Goal: Communication & Community: Answer question/provide support

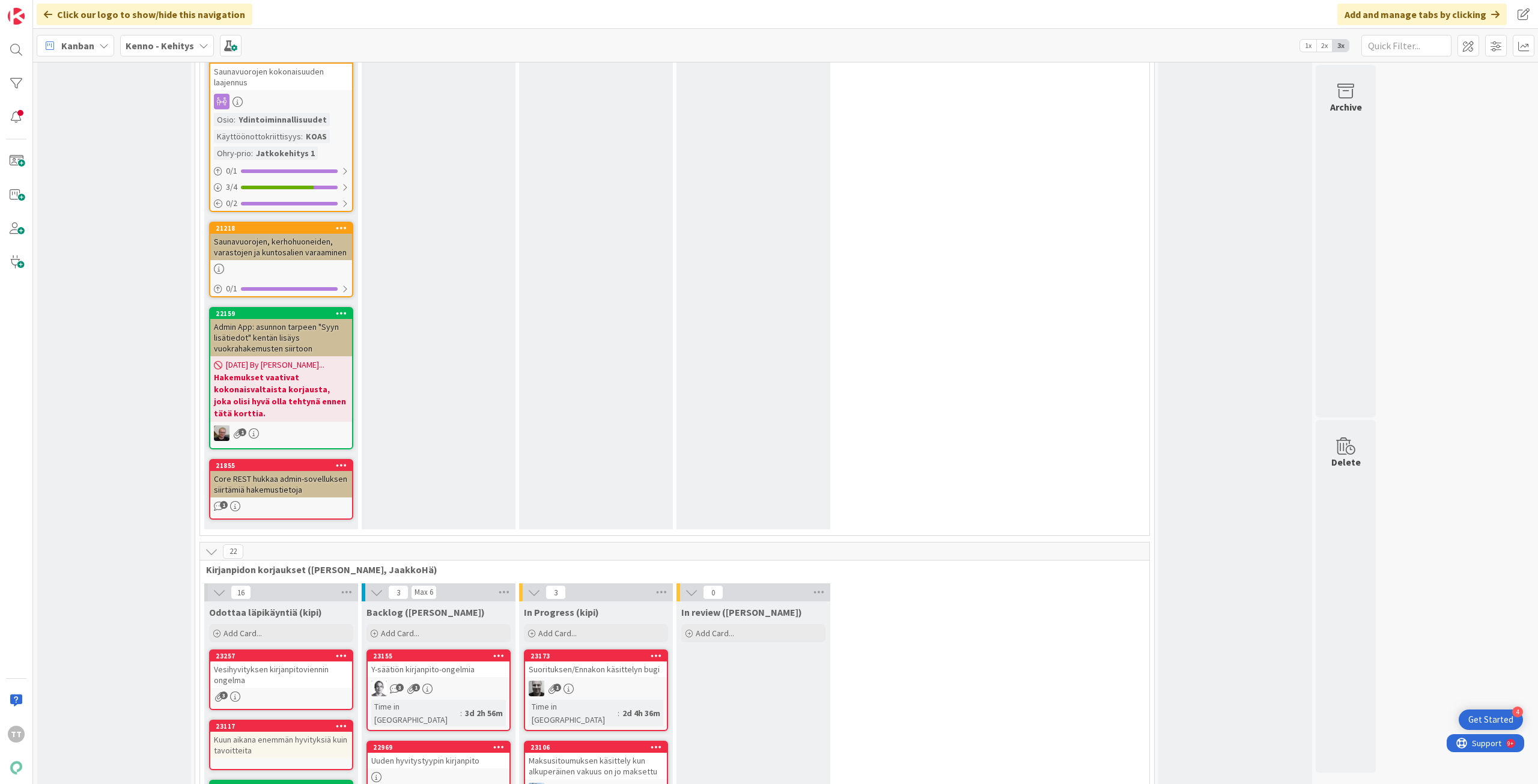
scroll to position [7927, 0]
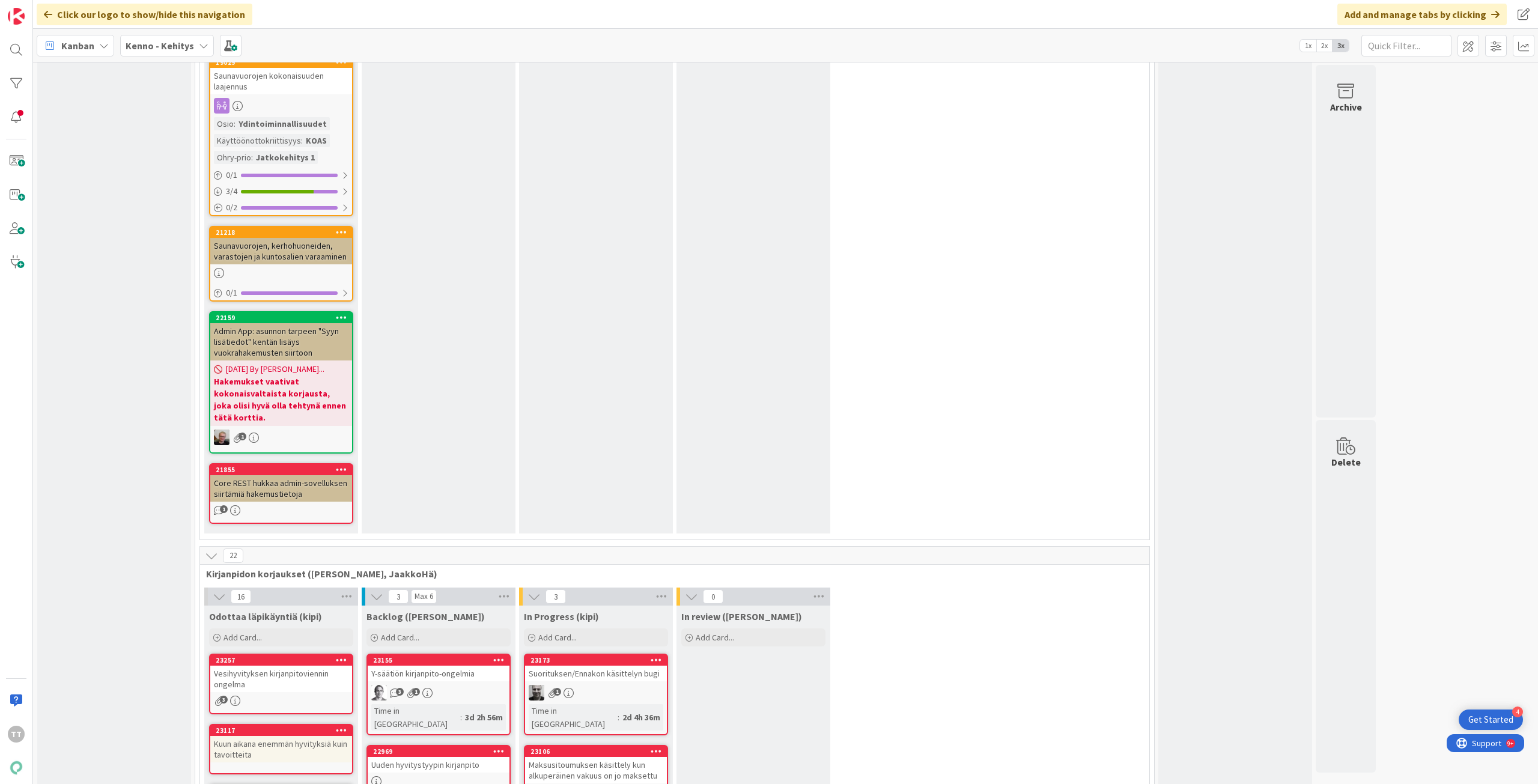
click at [274, 666] on div "Vesihyvityksen kirjanpitoviennin ongelma" at bounding box center [281, 678] width 142 height 26
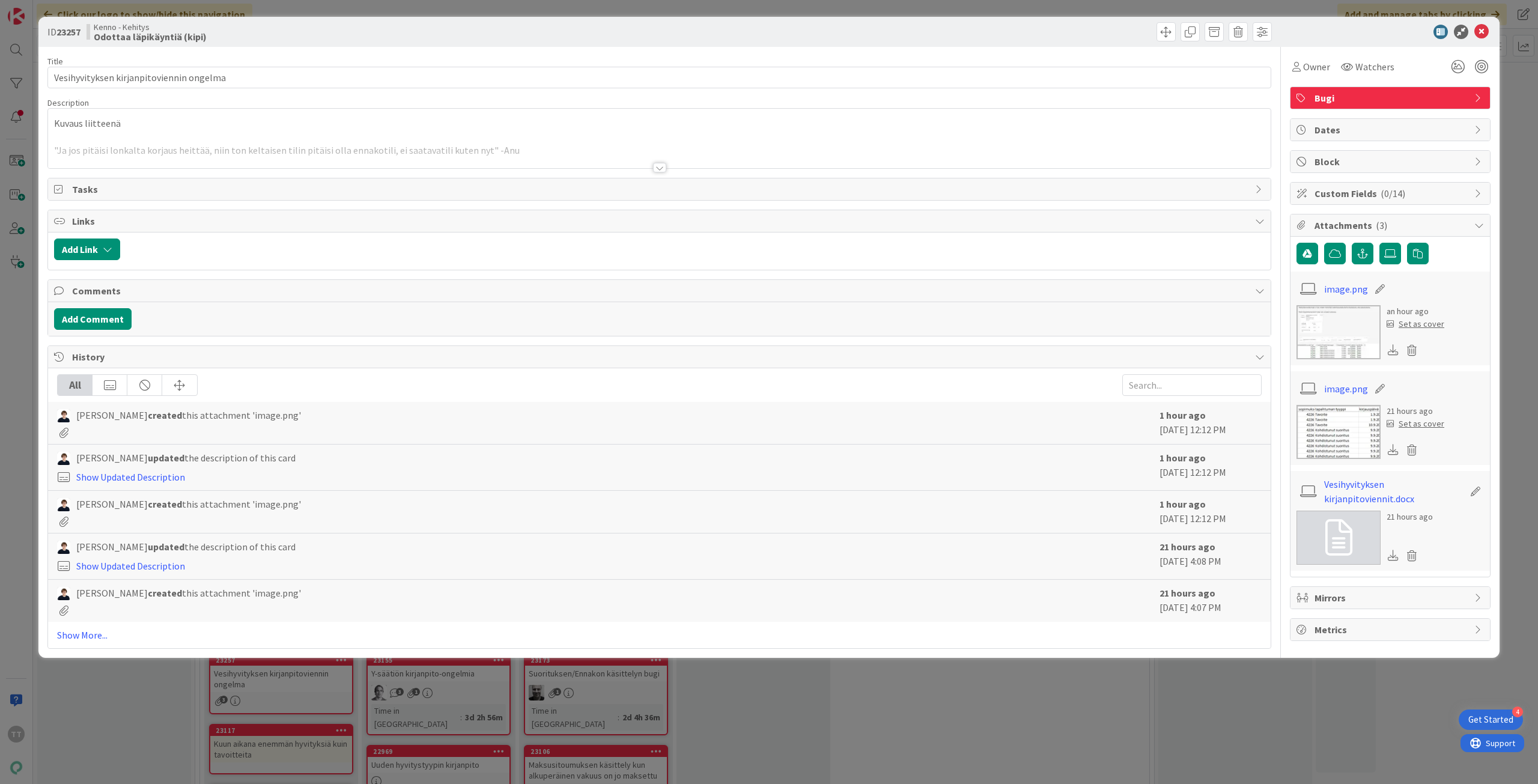
click at [660, 166] on div at bounding box center [660, 167] width 14 height 9
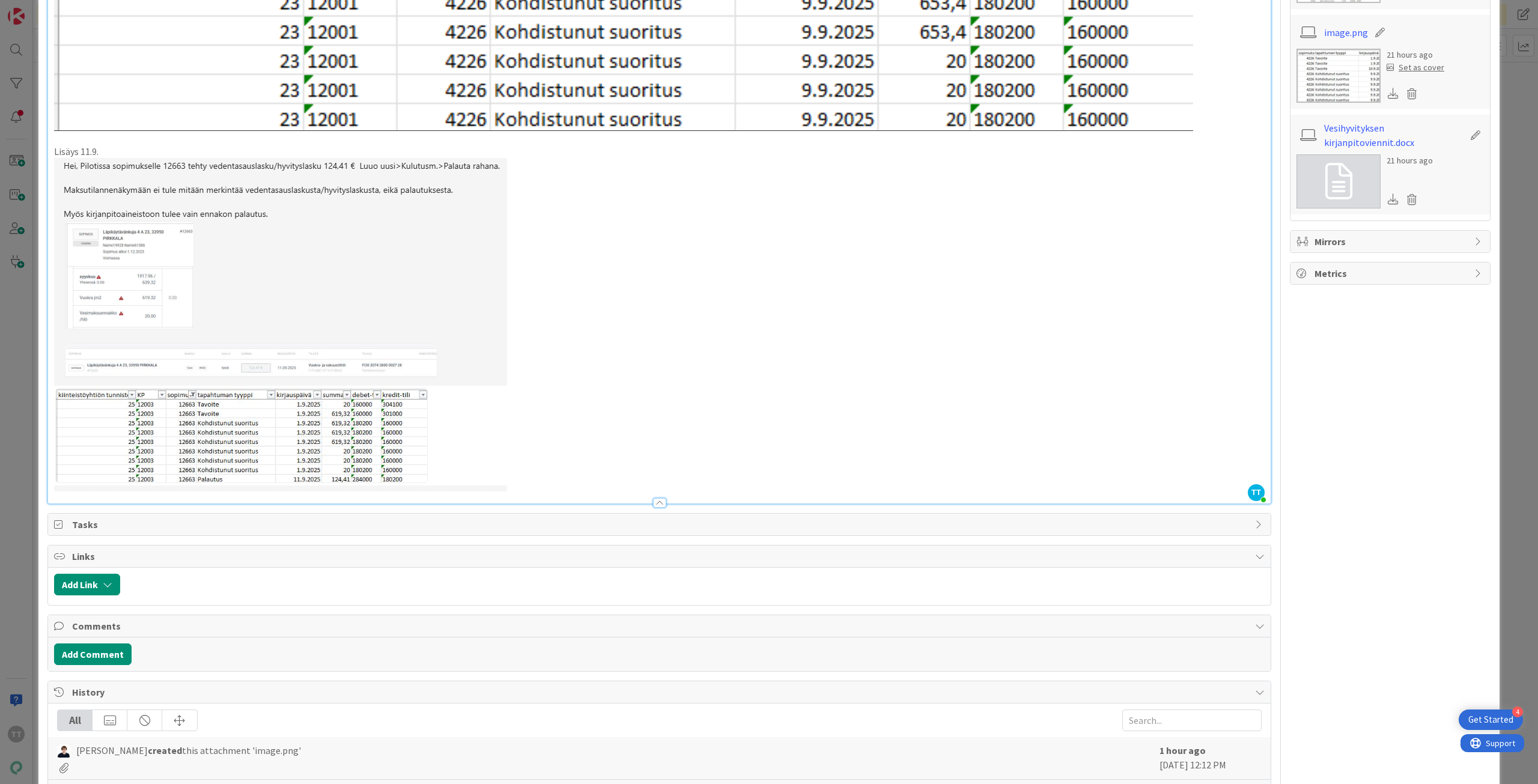
scroll to position [522, 0]
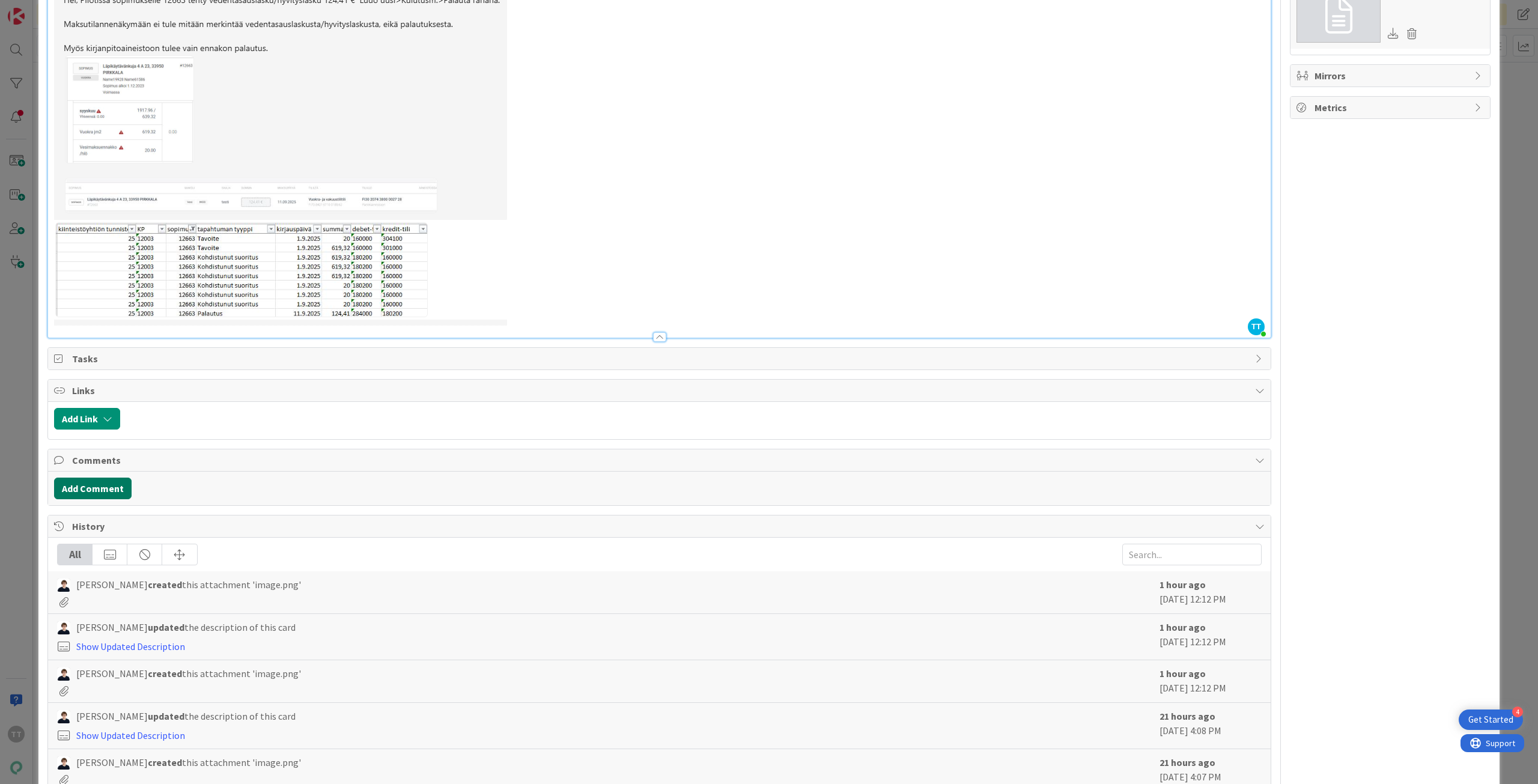
click at [86, 489] on button "Add Comment" at bounding box center [93, 488] width 78 height 22
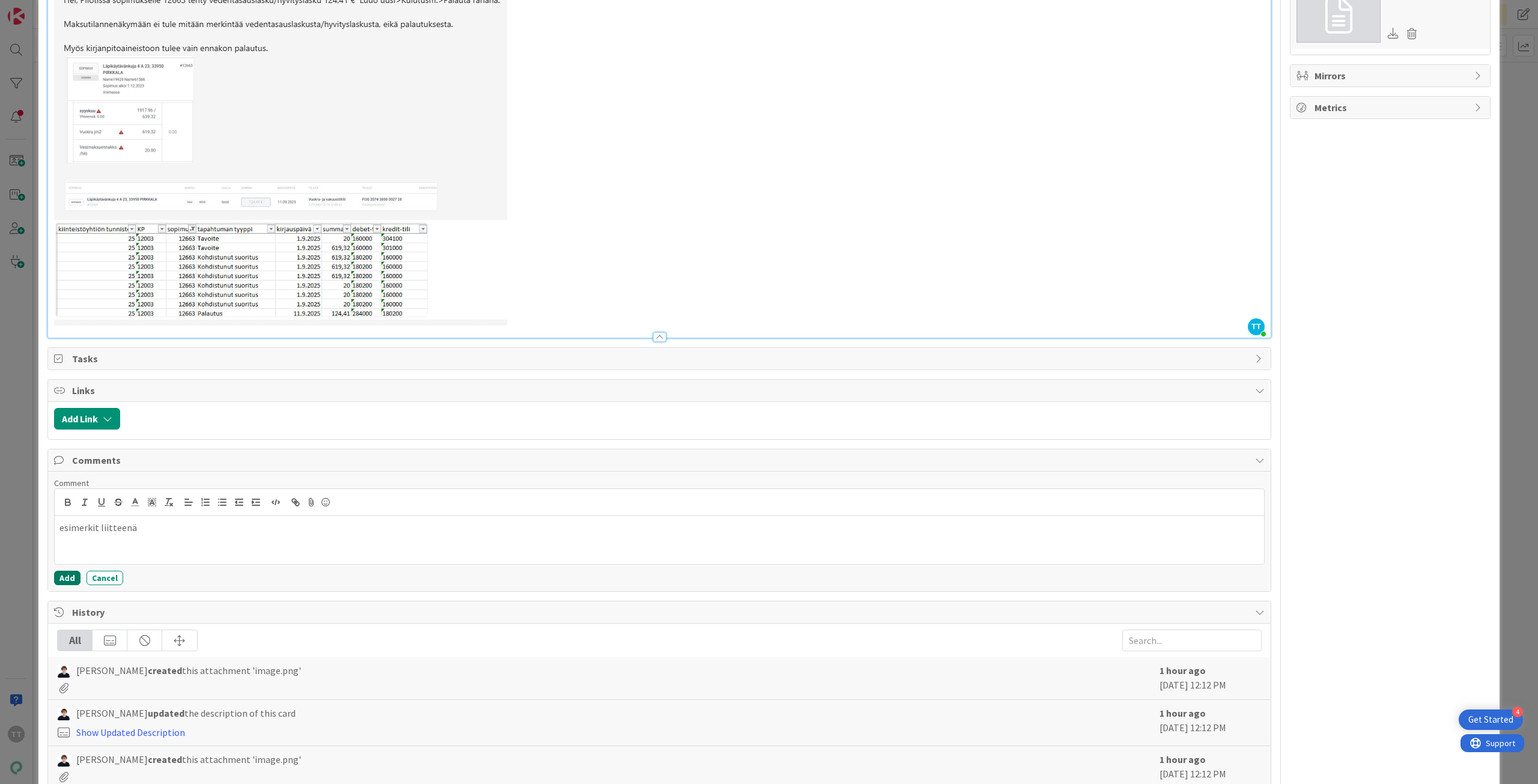
click at [59, 577] on button "Add" at bounding box center [67, 577] width 26 height 14
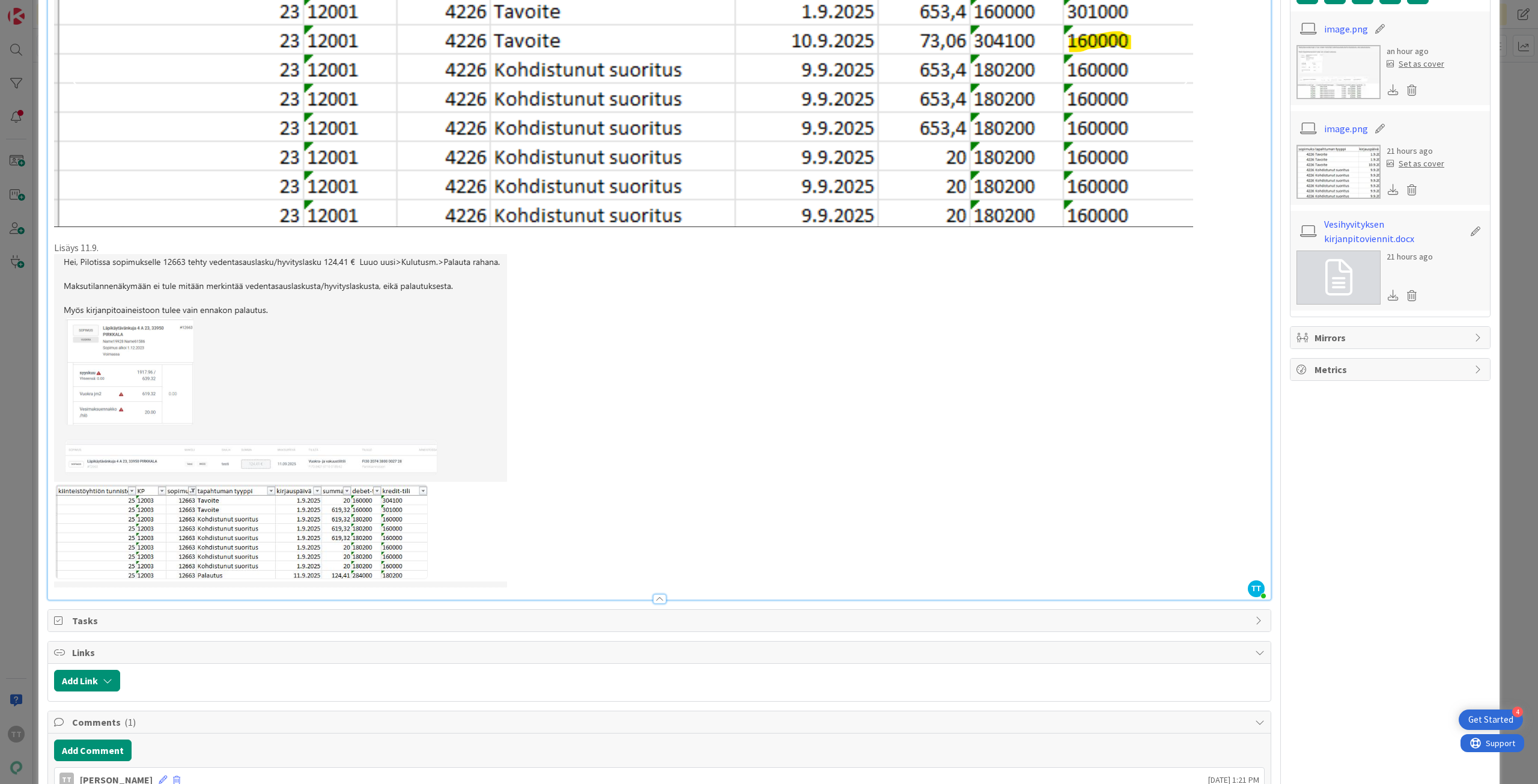
scroll to position [0, 0]
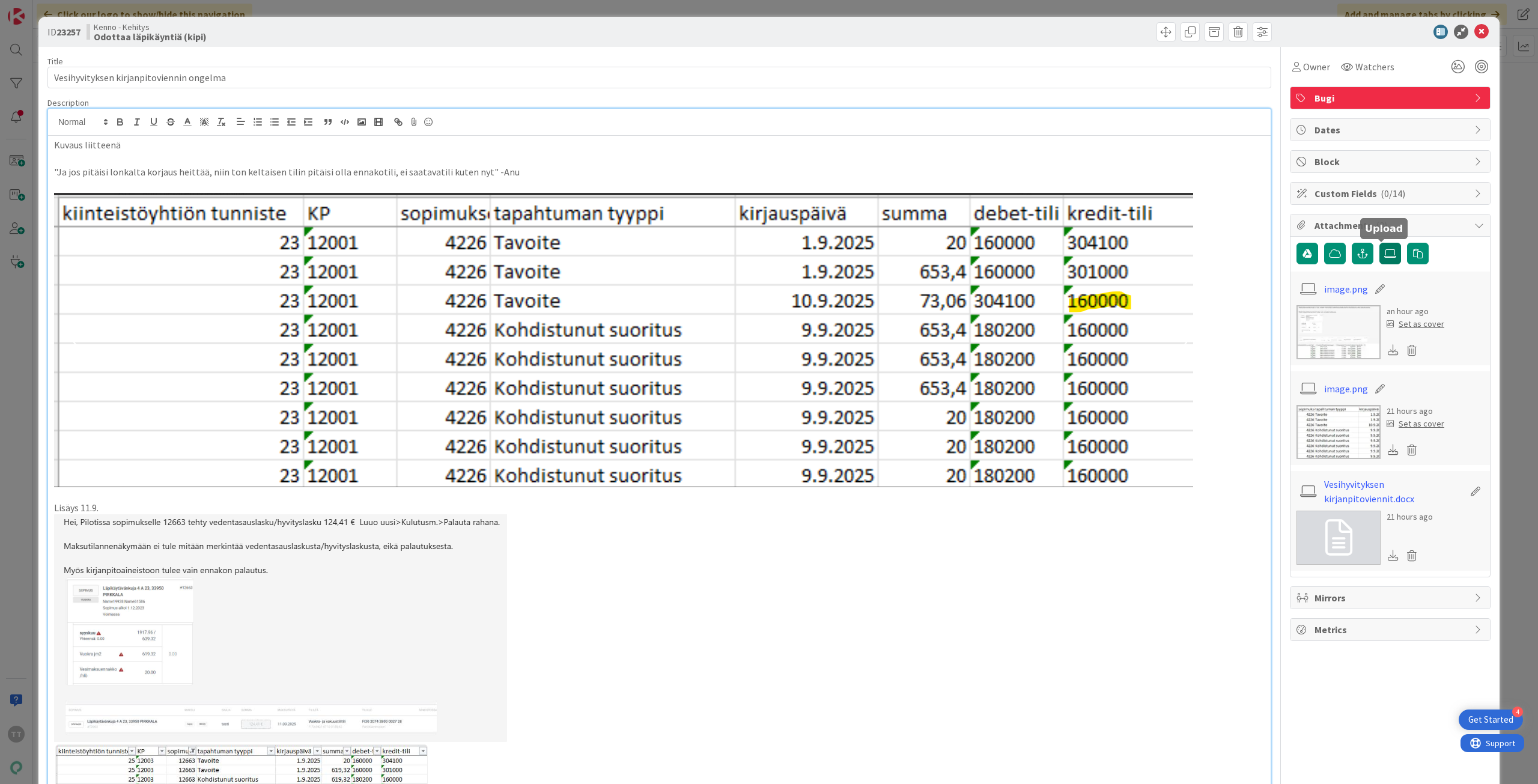
click at [1384, 257] on icon at bounding box center [1390, 253] width 12 height 9
click at [1379, 242] on input "file" at bounding box center [1379, 242] width 0 height 0
click at [1389, 251] on label at bounding box center [1390, 253] width 22 height 22
click at [1379, 242] on input "file" at bounding box center [1379, 242] width 0 height 0
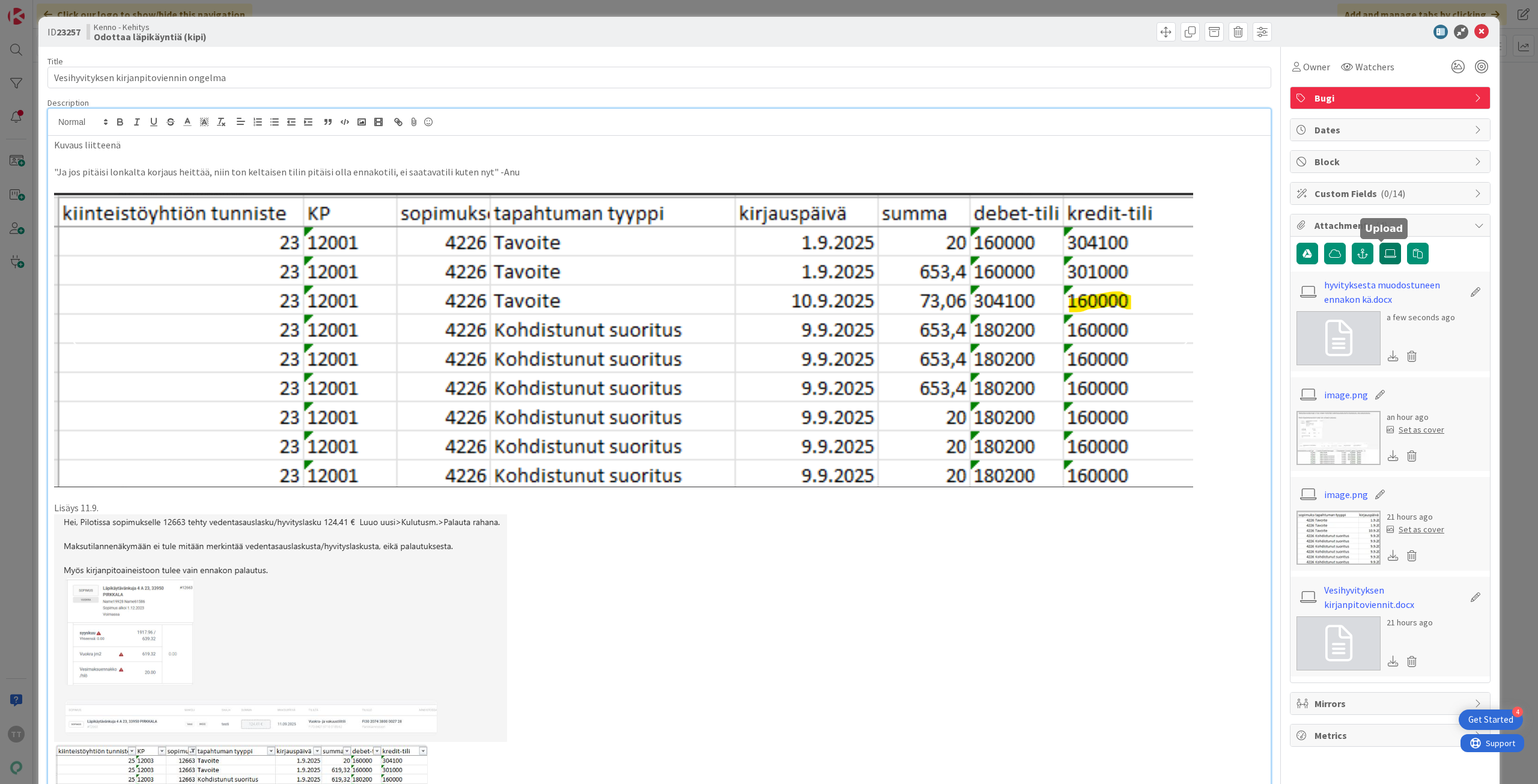
click at [1384, 253] on icon at bounding box center [1390, 253] width 12 height 9
click at [1379, 242] on input "file" at bounding box center [1379, 242] width 0 height 0
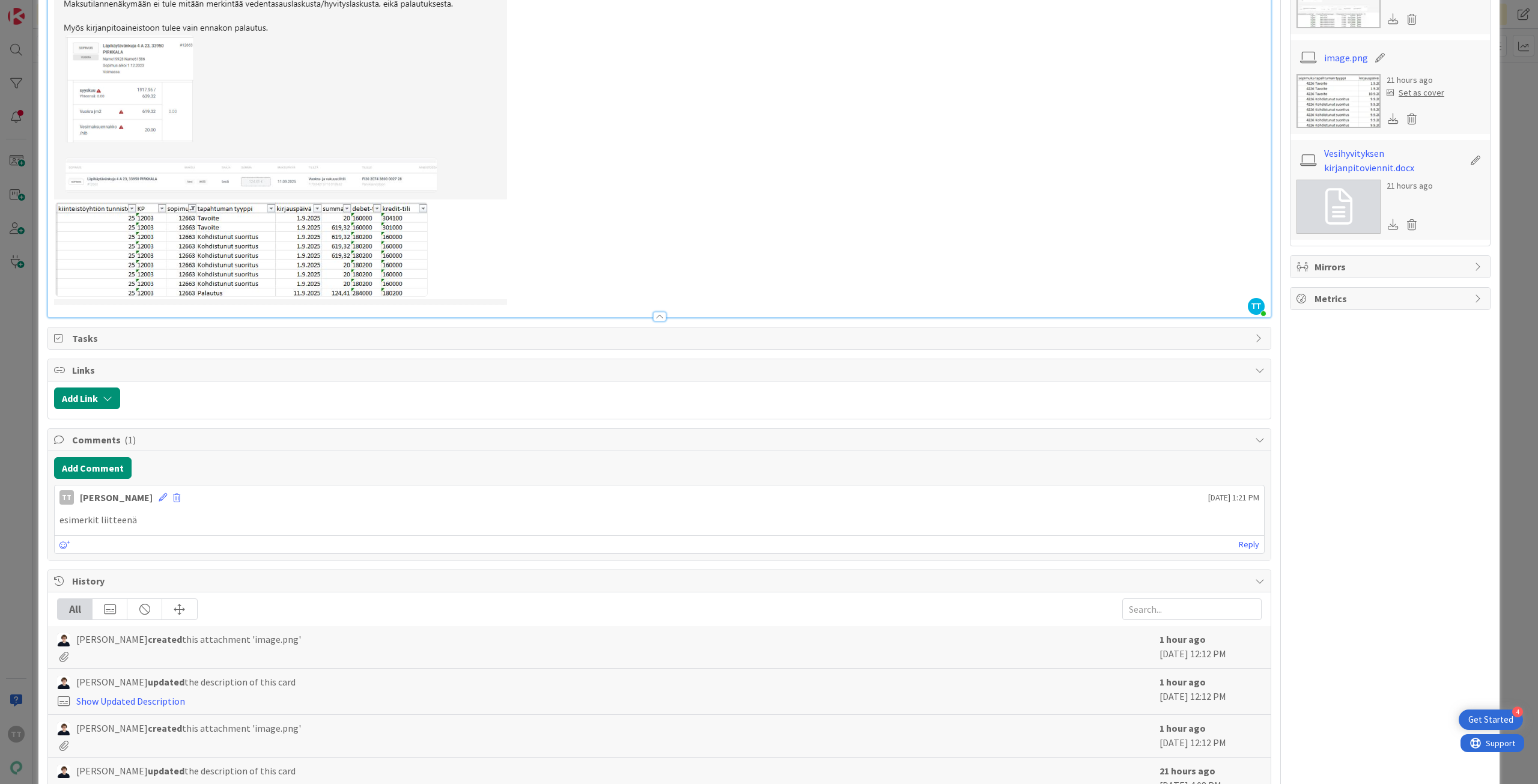
scroll to position [601, 0]
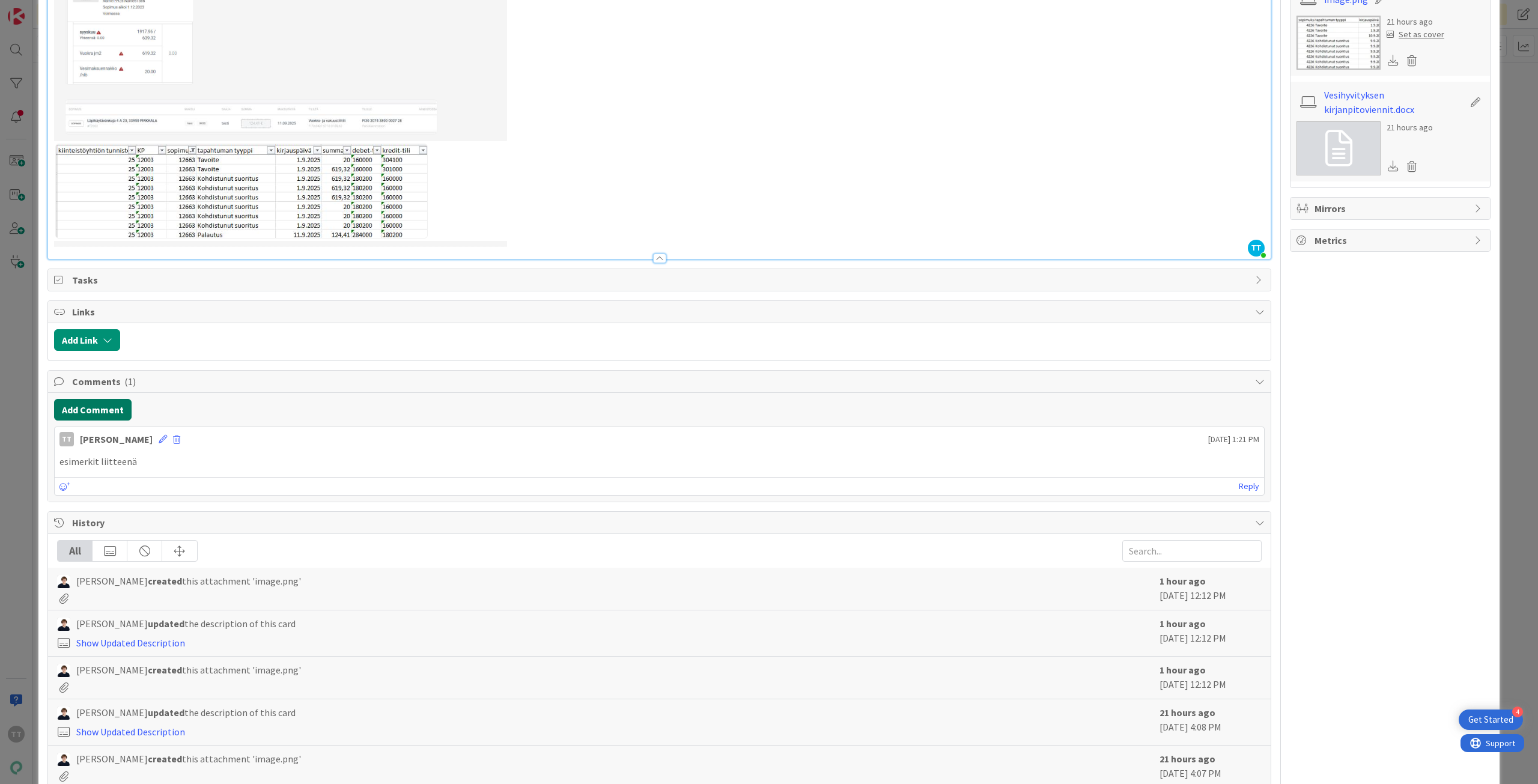
click at [99, 408] on button "Add Comment" at bounding box center [93, 410] width 78 height 22
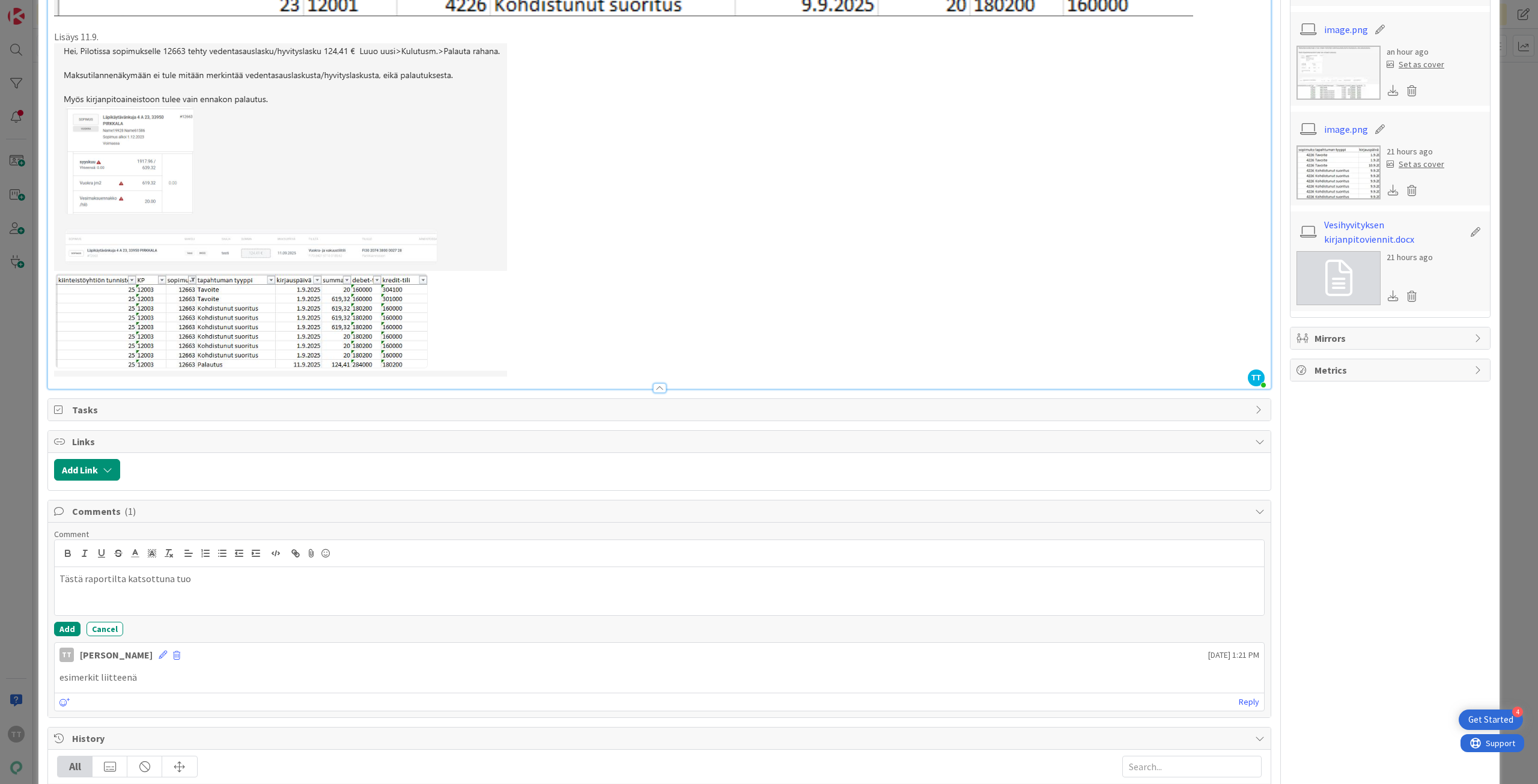
scroll to position [541, 0]
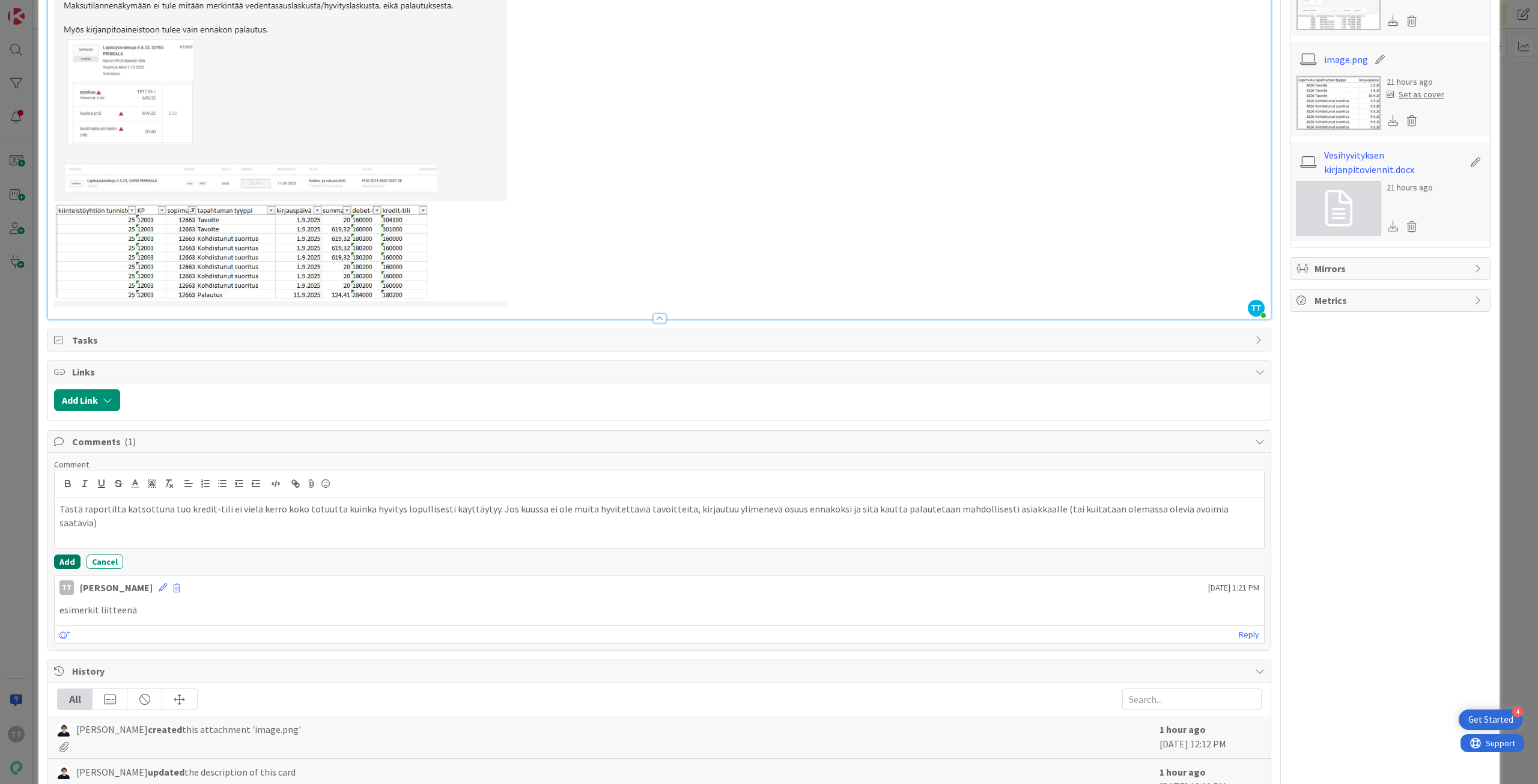
click at [65, 562] on button "Add" at bounding box center [67, 561] width 26 height 14
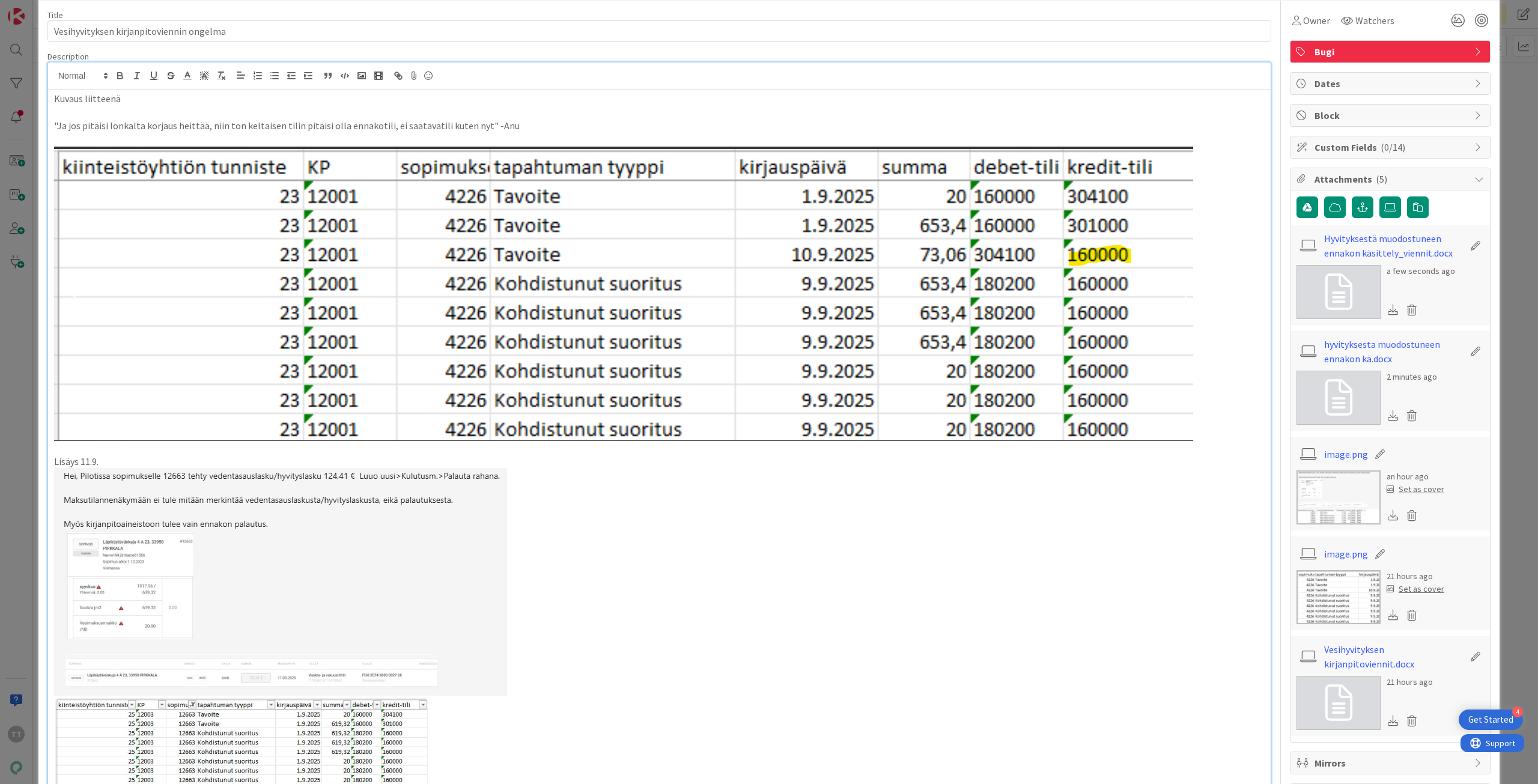
scroll to position [0, 0]
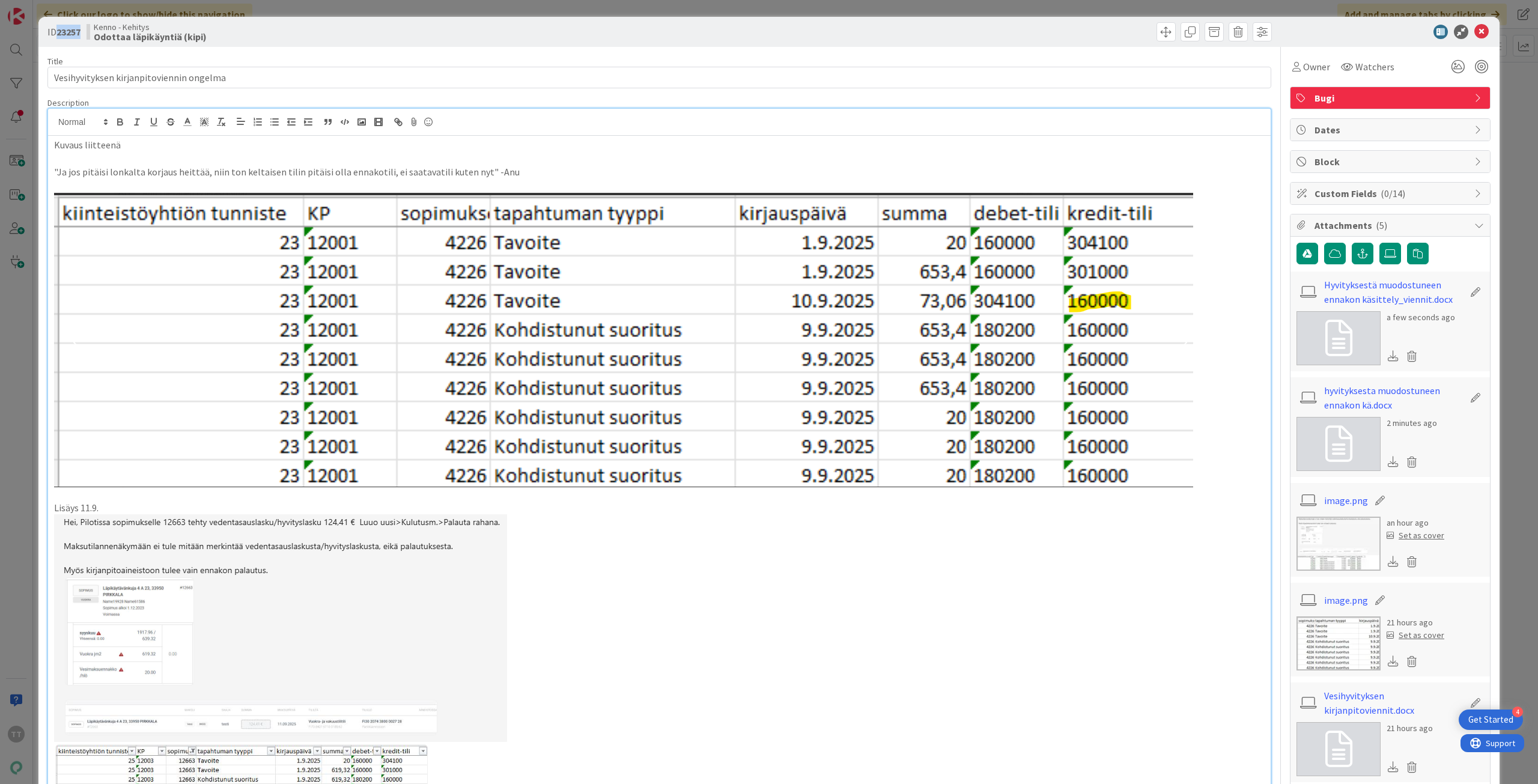
drag, startPoint x: 58, startPoint y: 30, endPoint x: 82, endPoint y: 30, distance: 24.0
click at [80, 30] on b "23257" at bounding box center [68, 32] width 24 height 12
copy b "23257"
click at [1474, 33] on icon at bounding box center [1481, 31] width 14 height 14
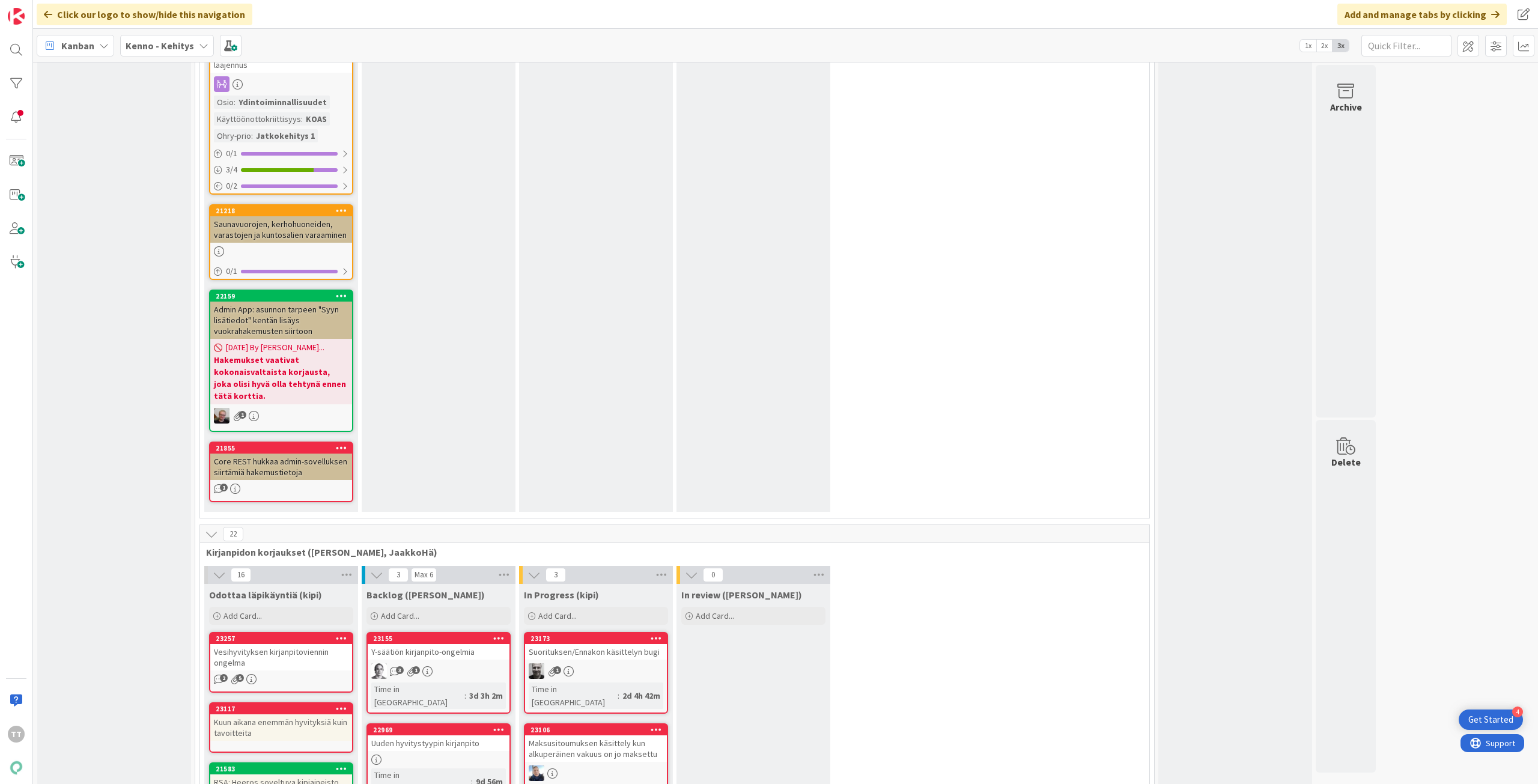
click at [434, 735] on div "Uuden hyvitystyypin kirjanpito" at bounding box center [439, 743] width 142 height 15
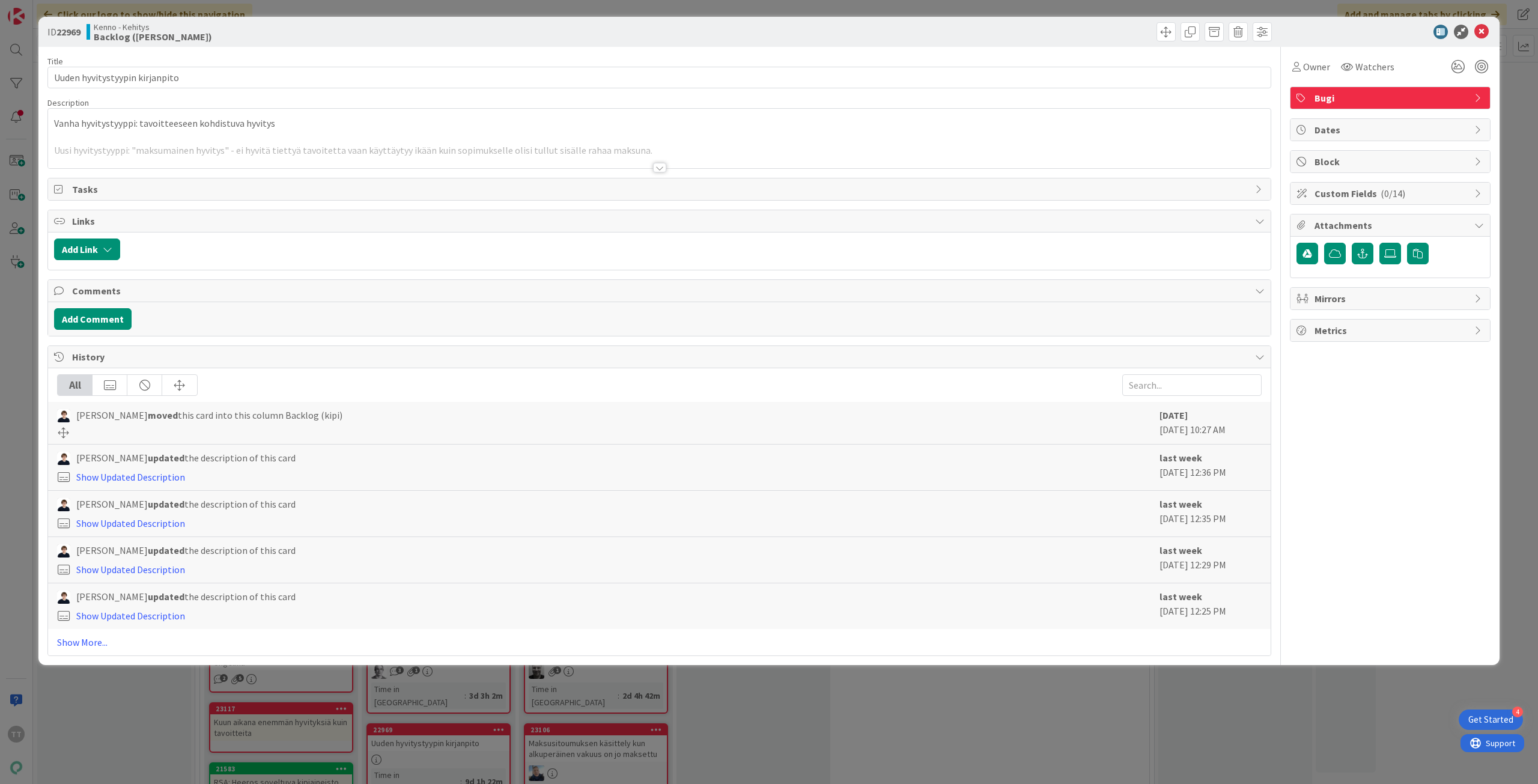
click at [1317, 221] on span "Attachments" at bounding box center [1391, 225] width 154 height 14
click at [1312, 224] on div "Attachments" at bounding box center [1390, 226] width 199 height 22
click at [1393, 254] on icon at bounding box center [1390, 253] width 12 height 9
click at [1379, 242] on input "file" at bounding box center [1379, 242] width 0 height 0
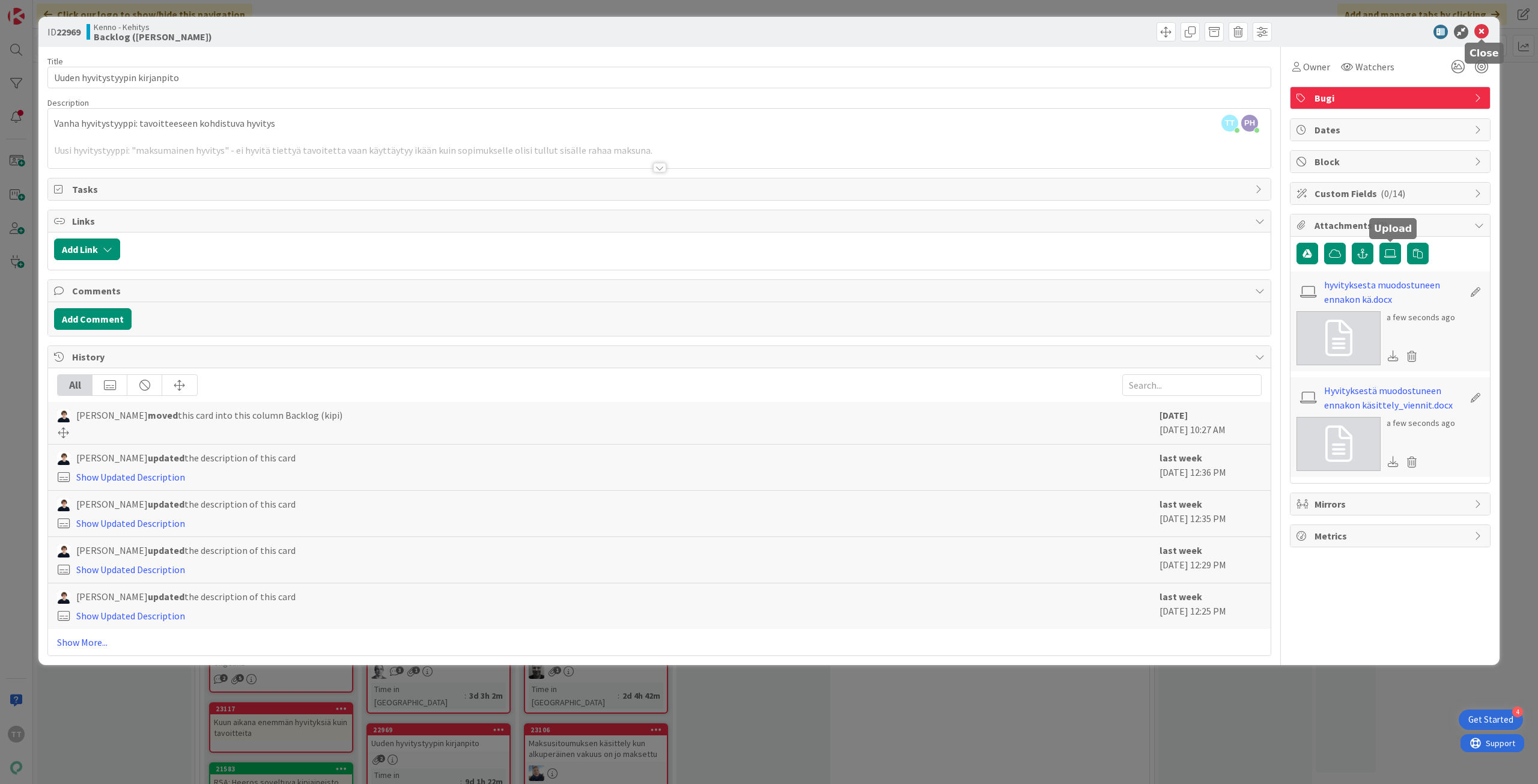
click at [1479, 33] on icon at bounding box center [1481, 31] width 14 height 14
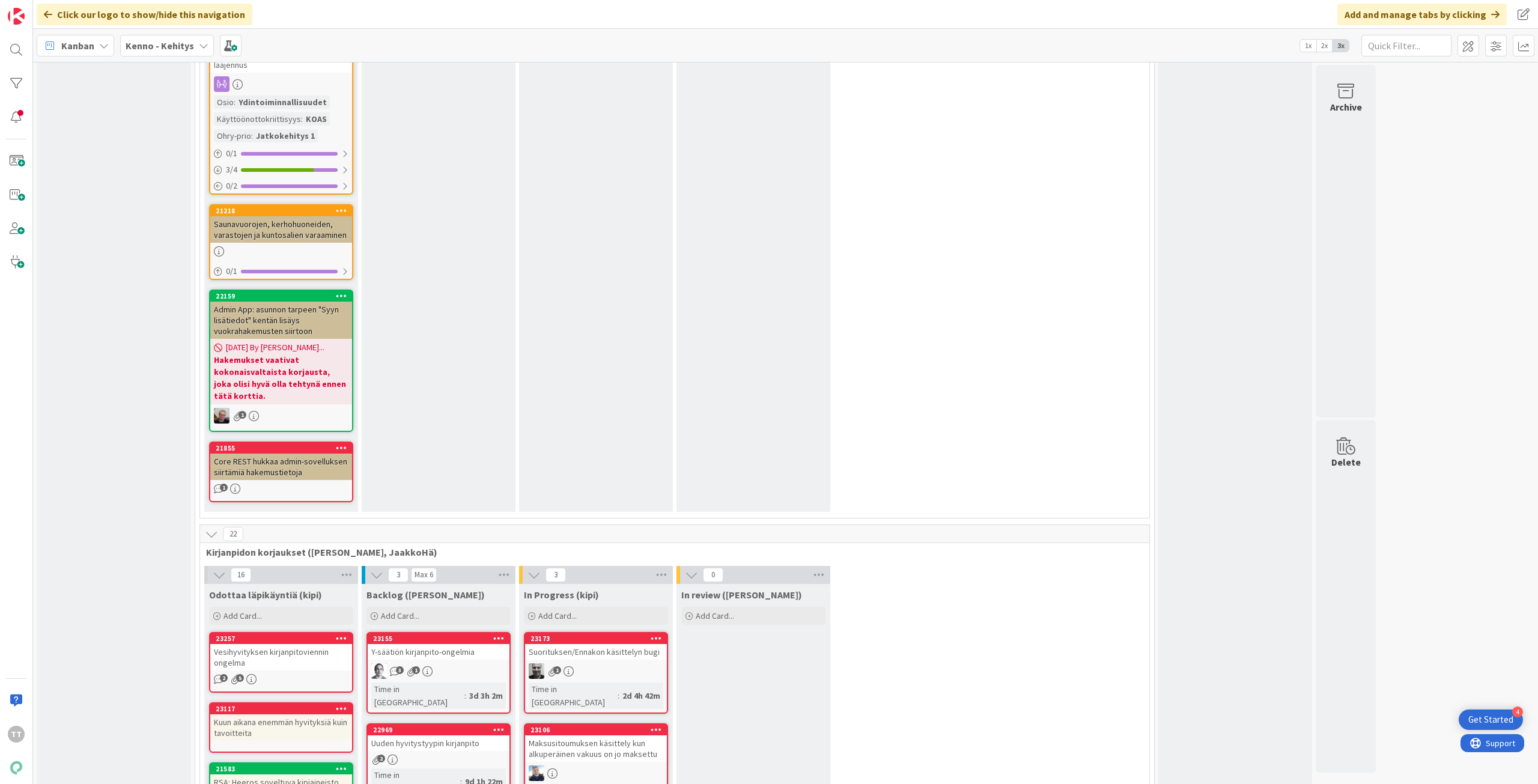
click at [247, 644] on div "Vesihyvityksen kirjanpitoviennin ongelma" at bounding box center [281, 656] width 142 height 26
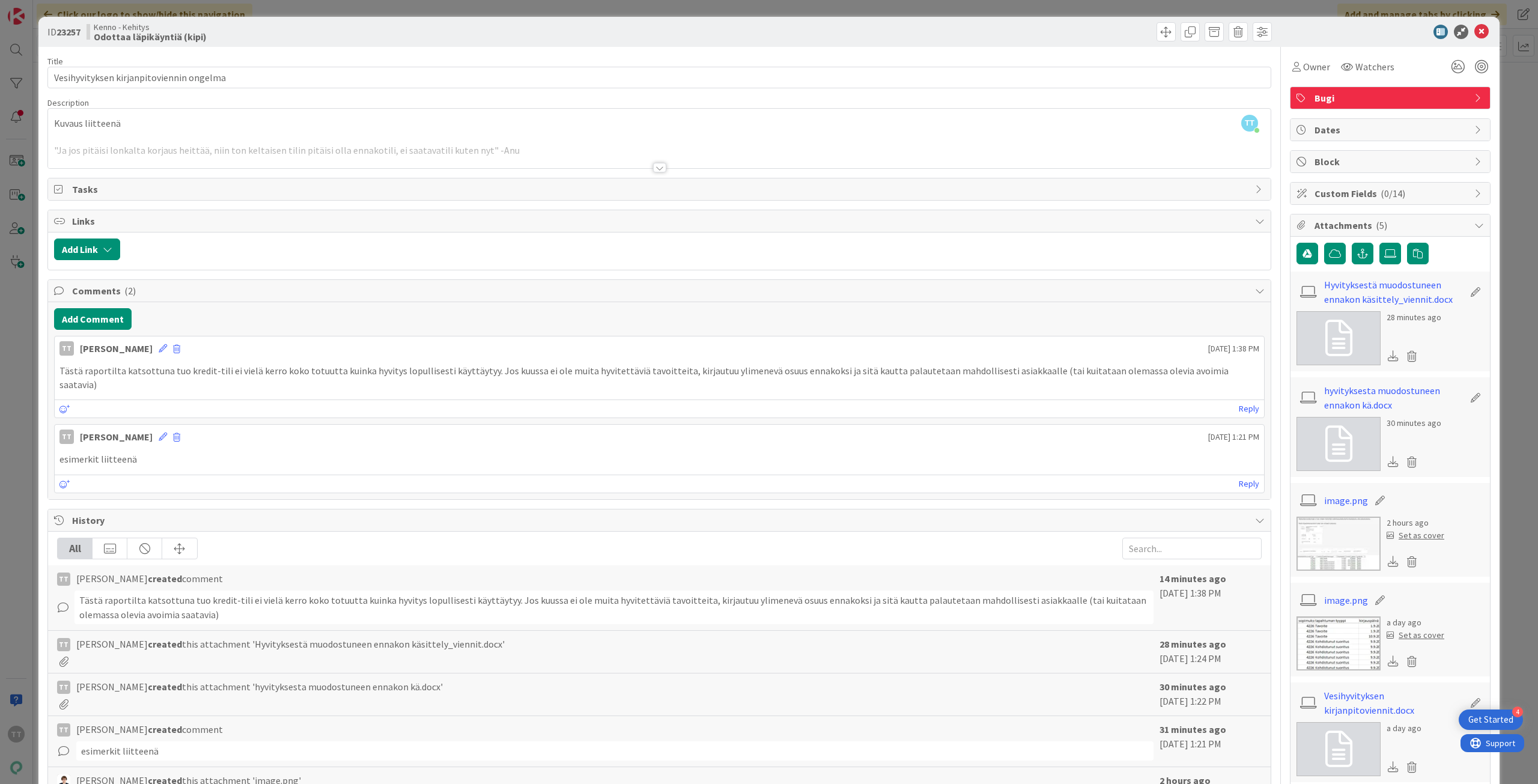
click at [653, 168] on div at bounding box center [660, 167] width 14 height 9
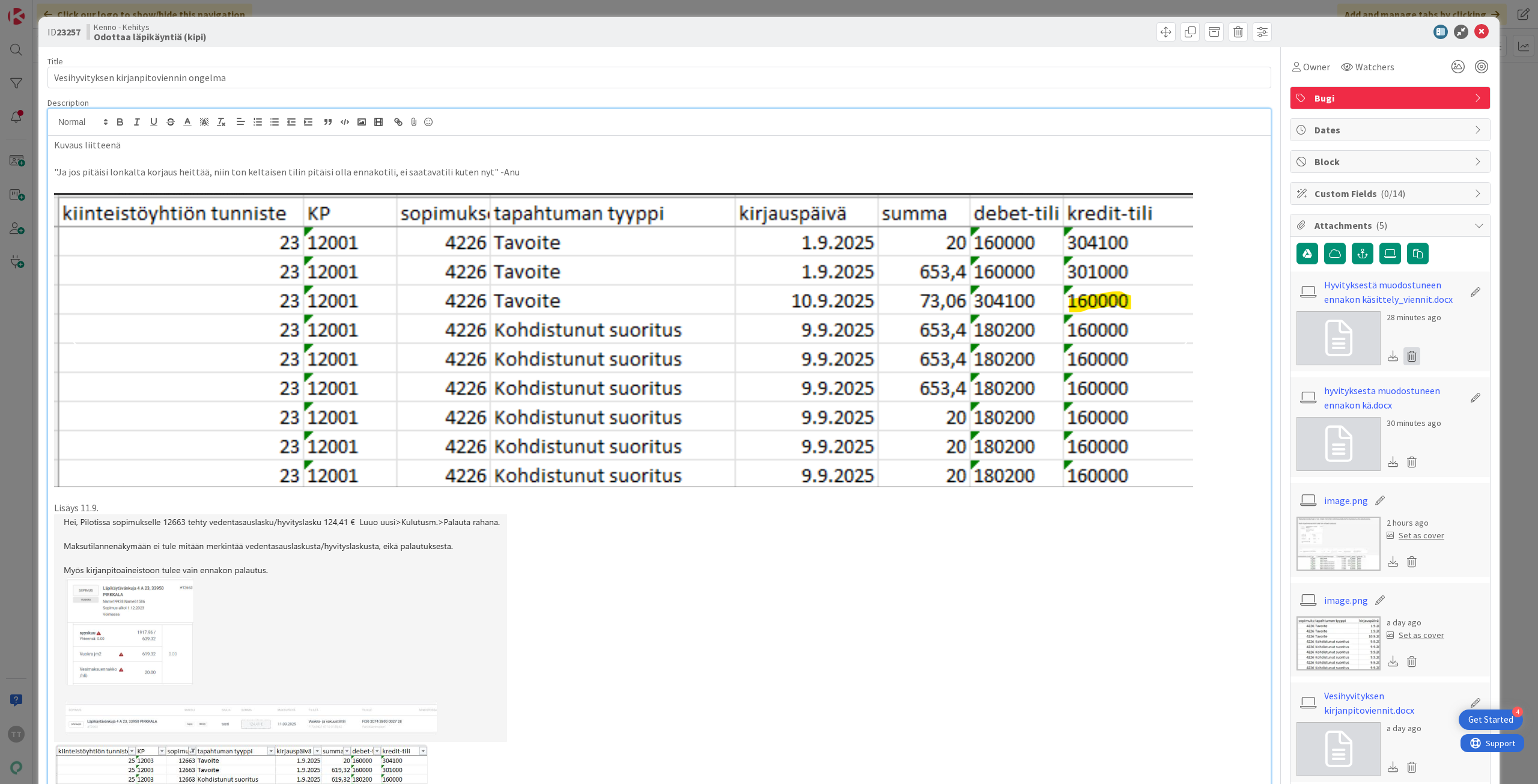
click at [1406, 355] on icon at bounding box center [1412, 356] width 17 height 18
click at [1292, 418] on button "Delete" at bounding box center [1299, 415] width 45 height 22
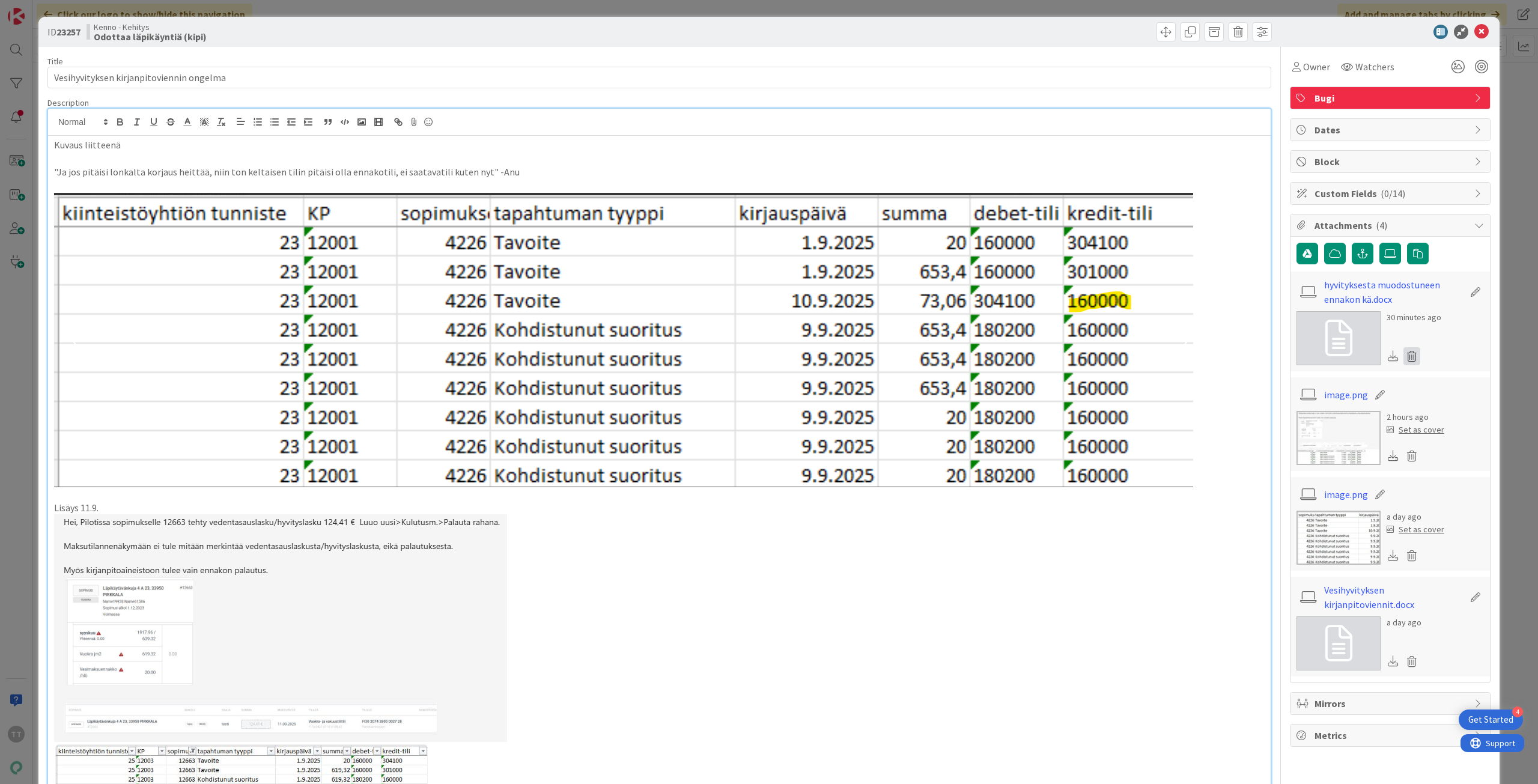
click at [1404, 354] on icon at bounding box center [1412, 356] width 17 height 18
click at [1289, 416] on button "Delete" at bounding box center [1299, 415] width 45 height 22
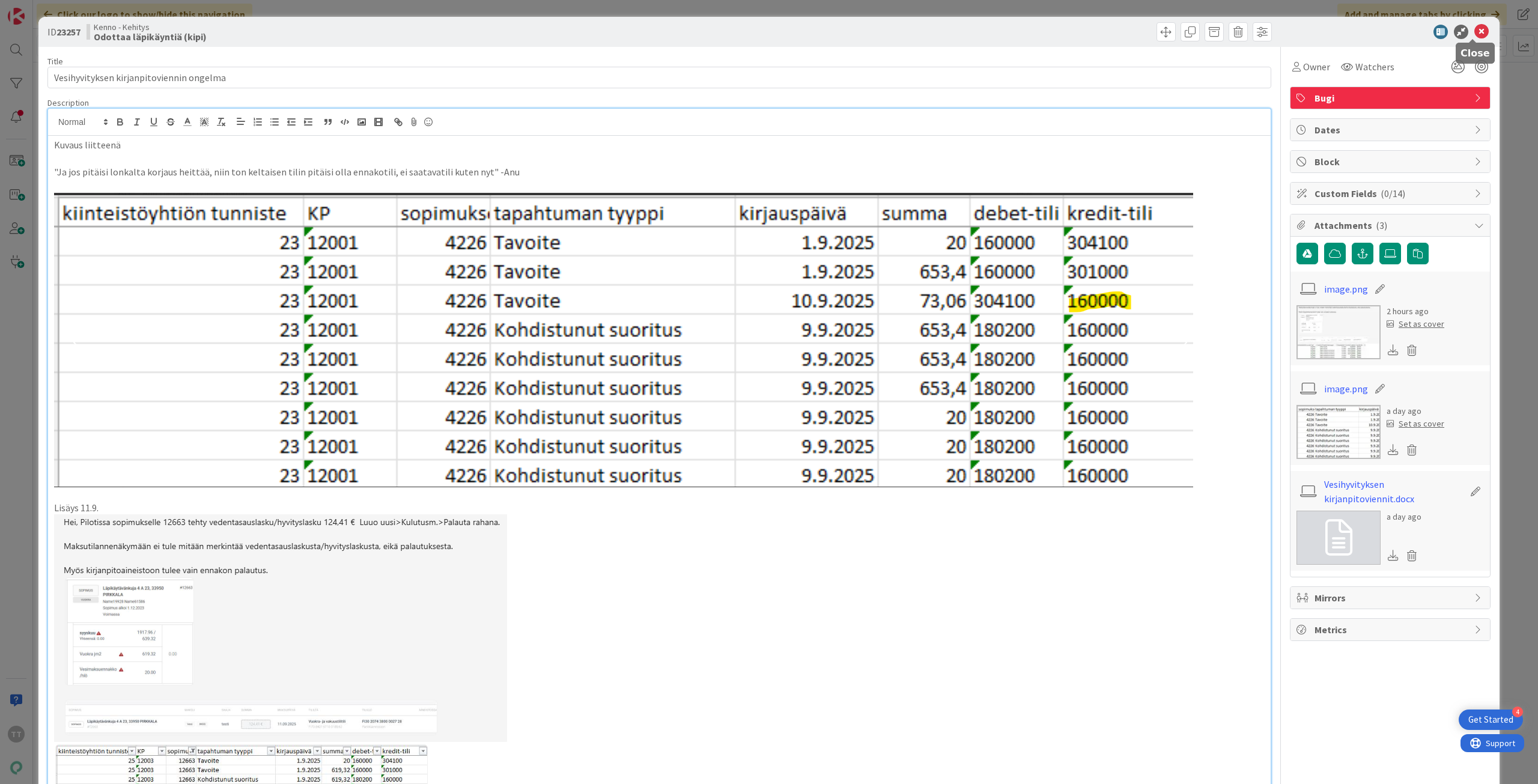
click at [1474, 35] on icon at bounding box center [1481, 31] width 14 height 14
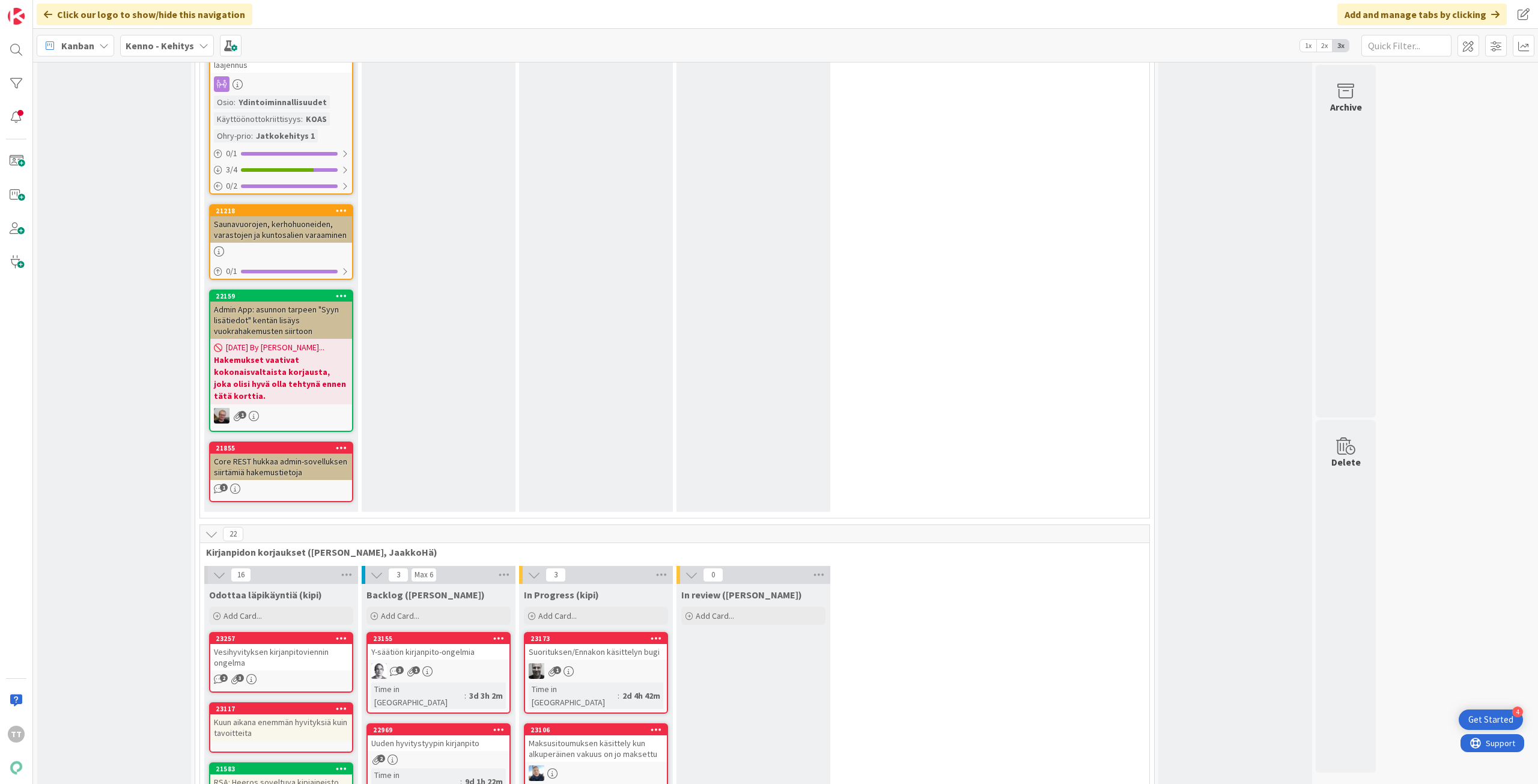
click at [460, 723] on link "22969 Uuden hyvitystyypin kirjanpito 2 Time in Column : 9d 1h 22m" at bounding box center [439, 761] width 145 height 76
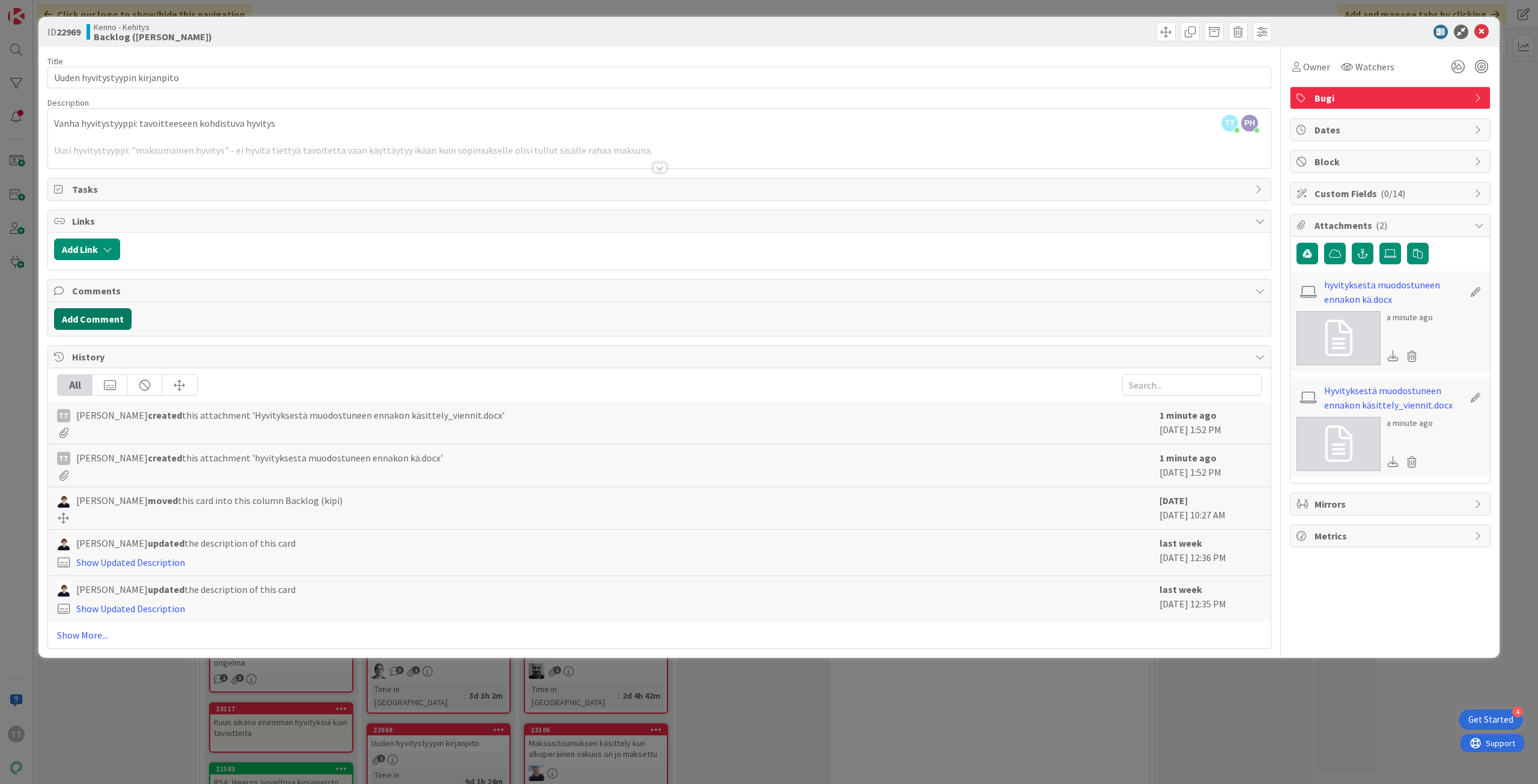
click at [90, 318] on button "Add Comment" at bounding box center [93, 319] width 78 height 22
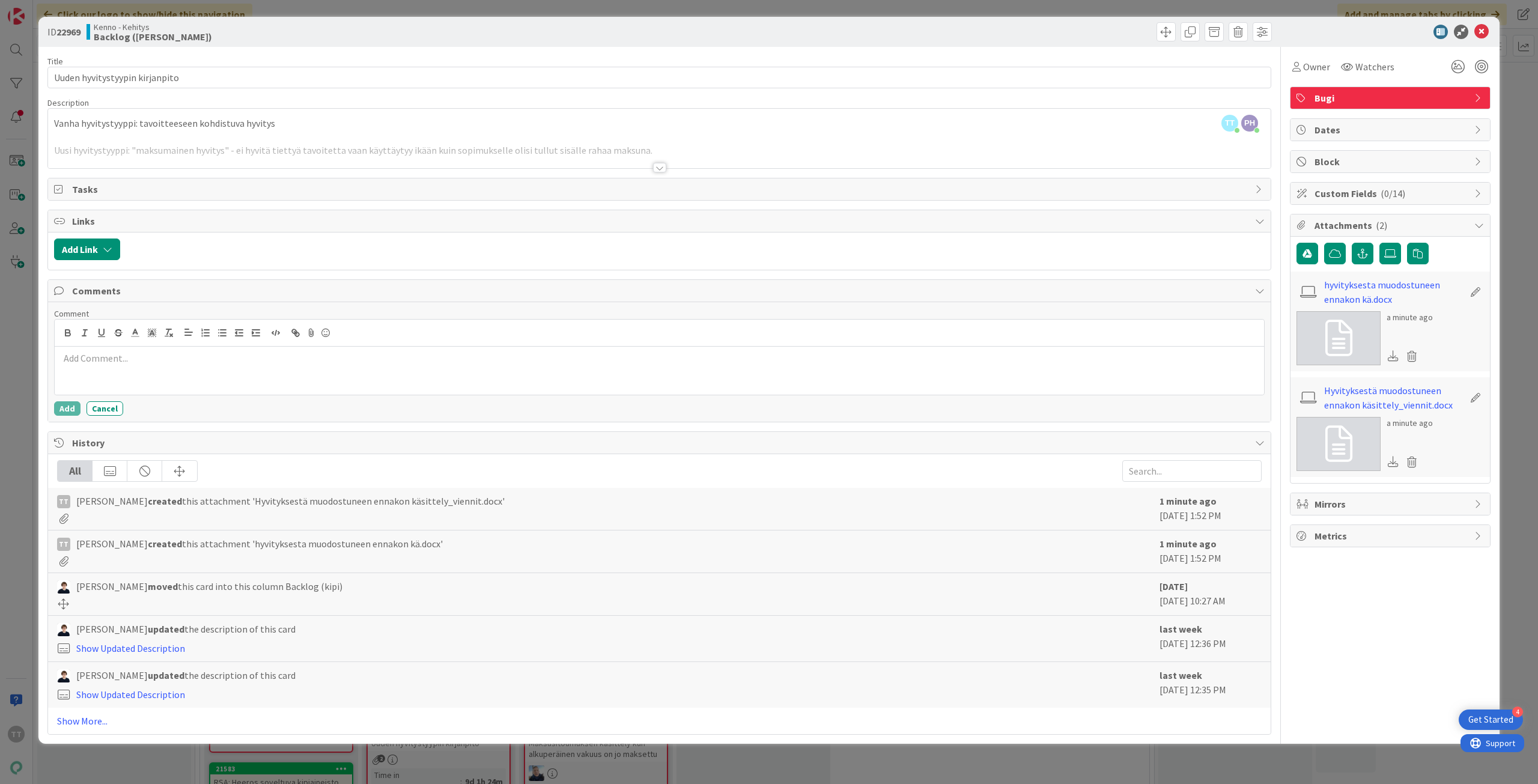
click at [659, 166] on div at bounding box center [660, 167] width 14 height 9
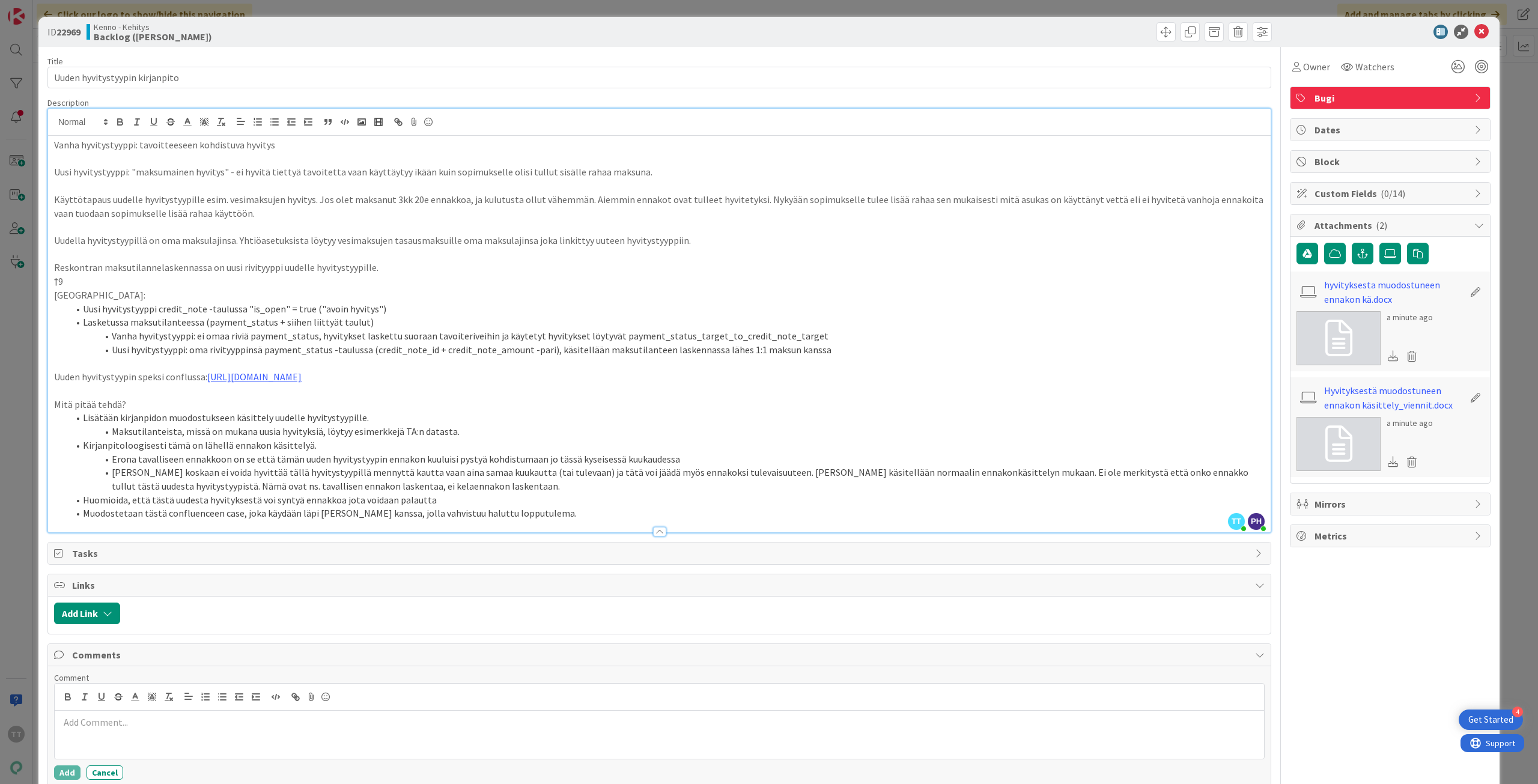
click at [444, 500] on li "Huomioida, että tästä uudesta hyvityksestä voi syntyä ennakkoa jota voidaan pal…" at bounding box center [666, 500] width 1196 height 14
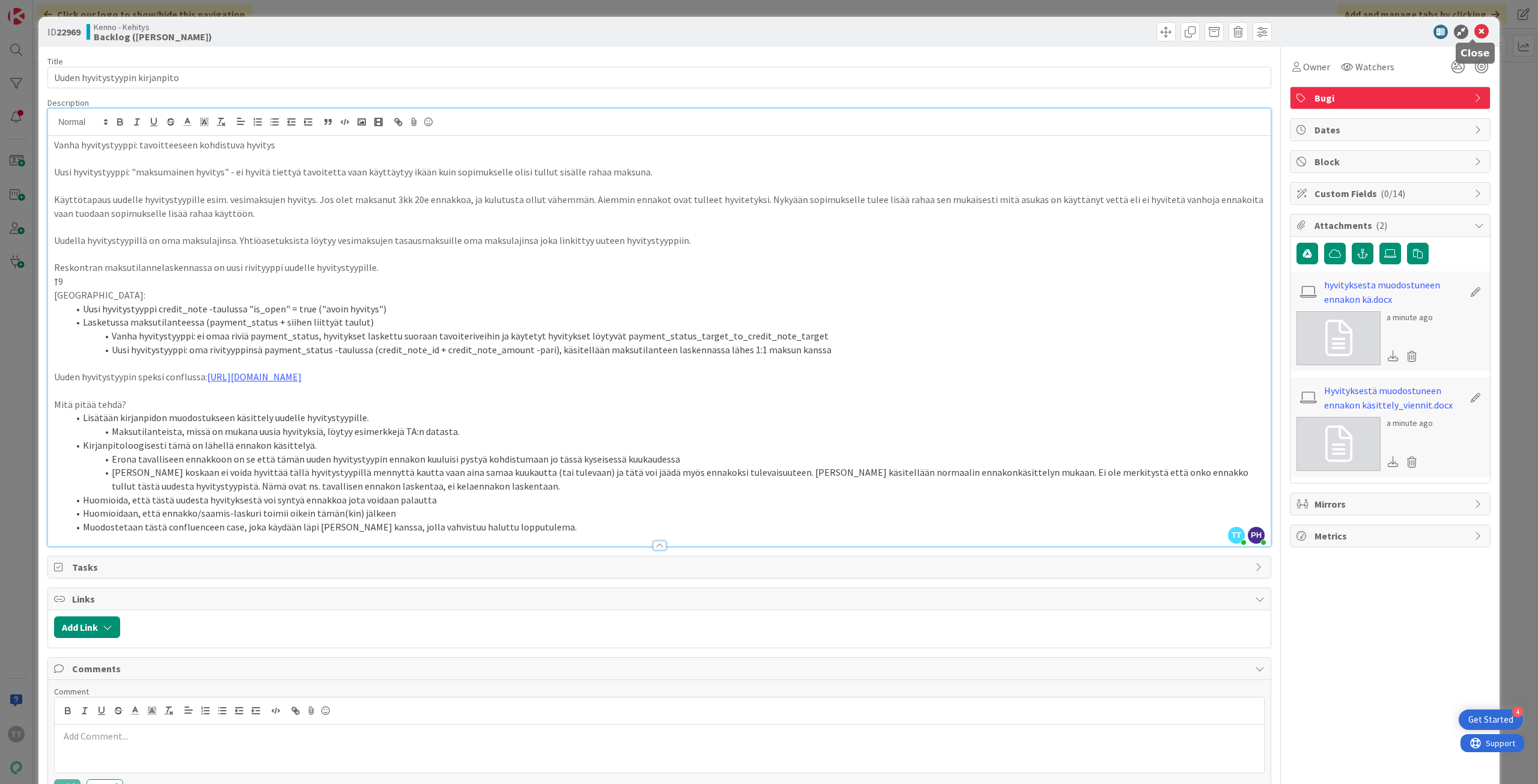
click at [1474, 35] on icon at bounding box center [1481, 31] width 14 height 14
